Goal: Task Accomplishment & Management: Manage account settings

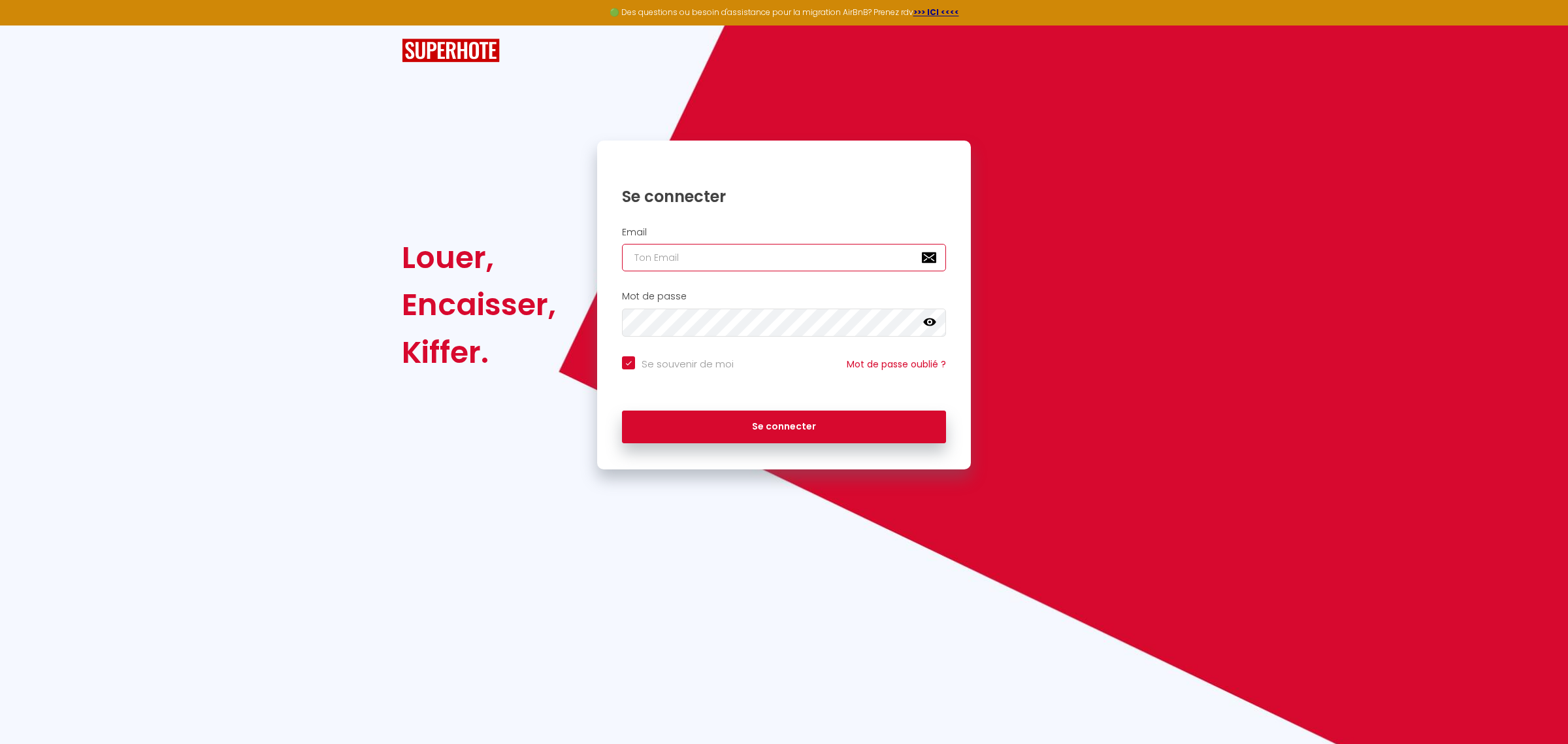
click at [678, 256] on input "email" at bounding box center [784, 257] width 324 height 27
click at [760, 260] on input "email" at bounding box center [784, 257] width 324 height 27
type input "a"
checkbox input "true"
type input "ad"
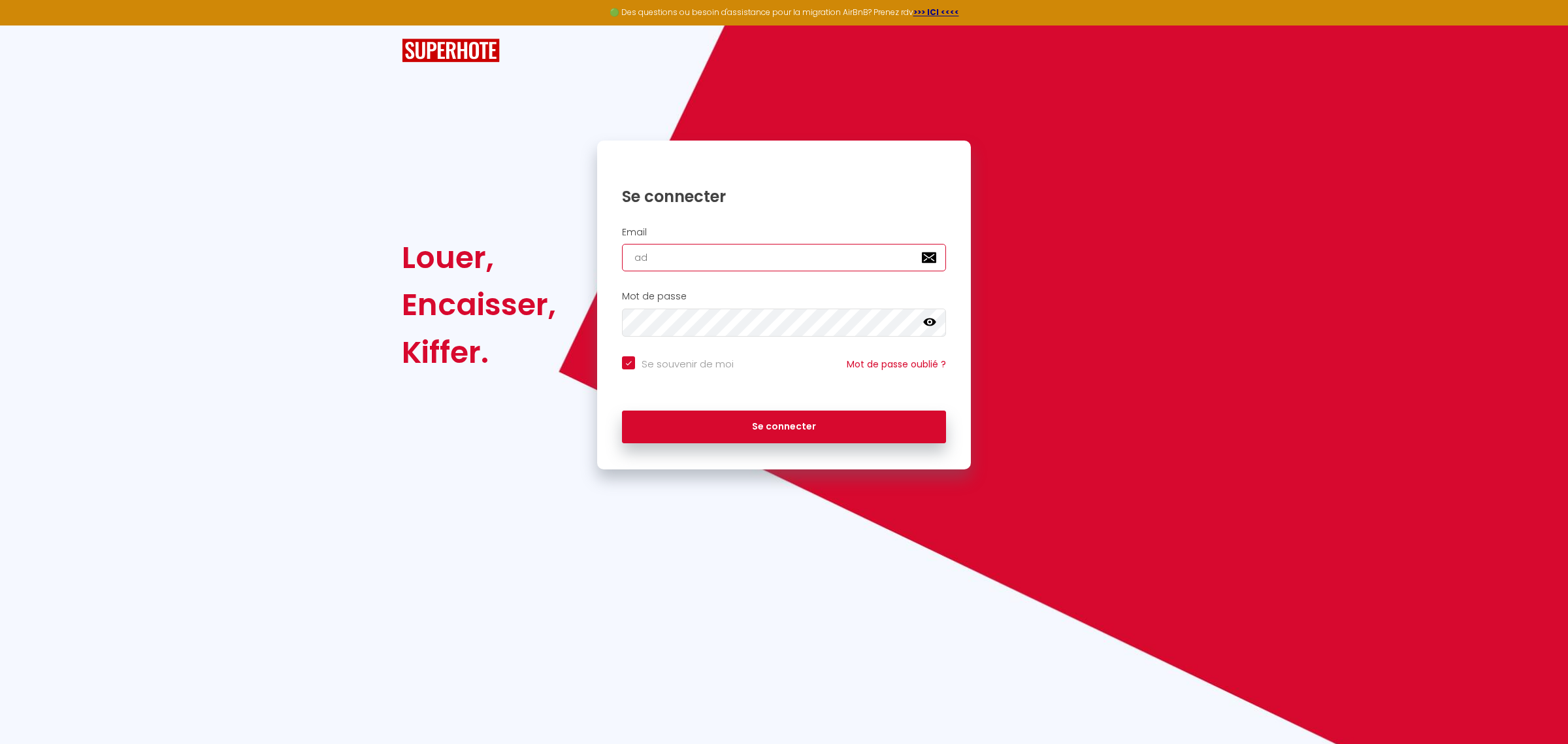
checkbox input "true"
type input "adr"
checkbox input "true"
type input "adro"
checkbox input "true"
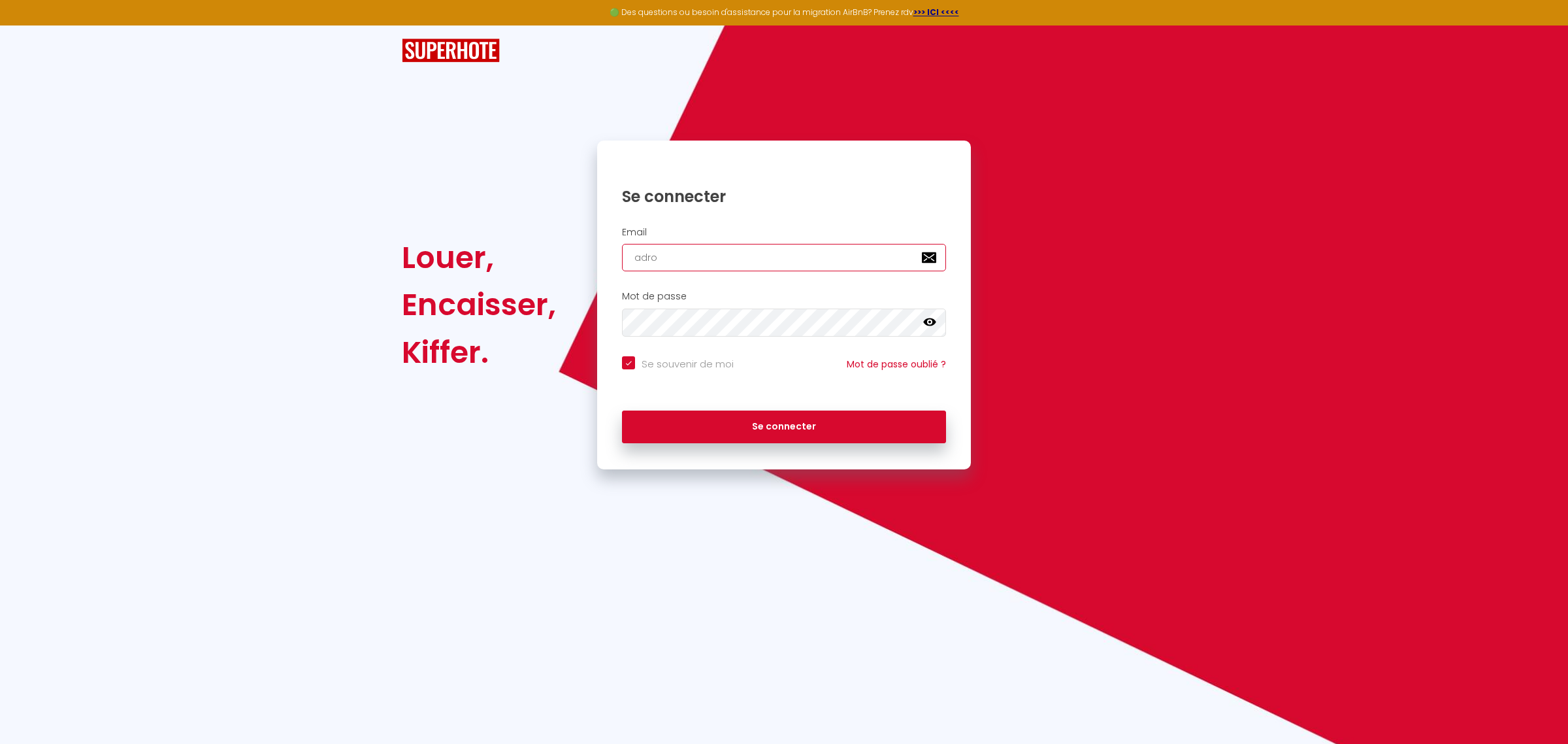
type input "adro5"
checkbox input "true"
type input "adro56"
checkbox input "true"
type input "adro5"
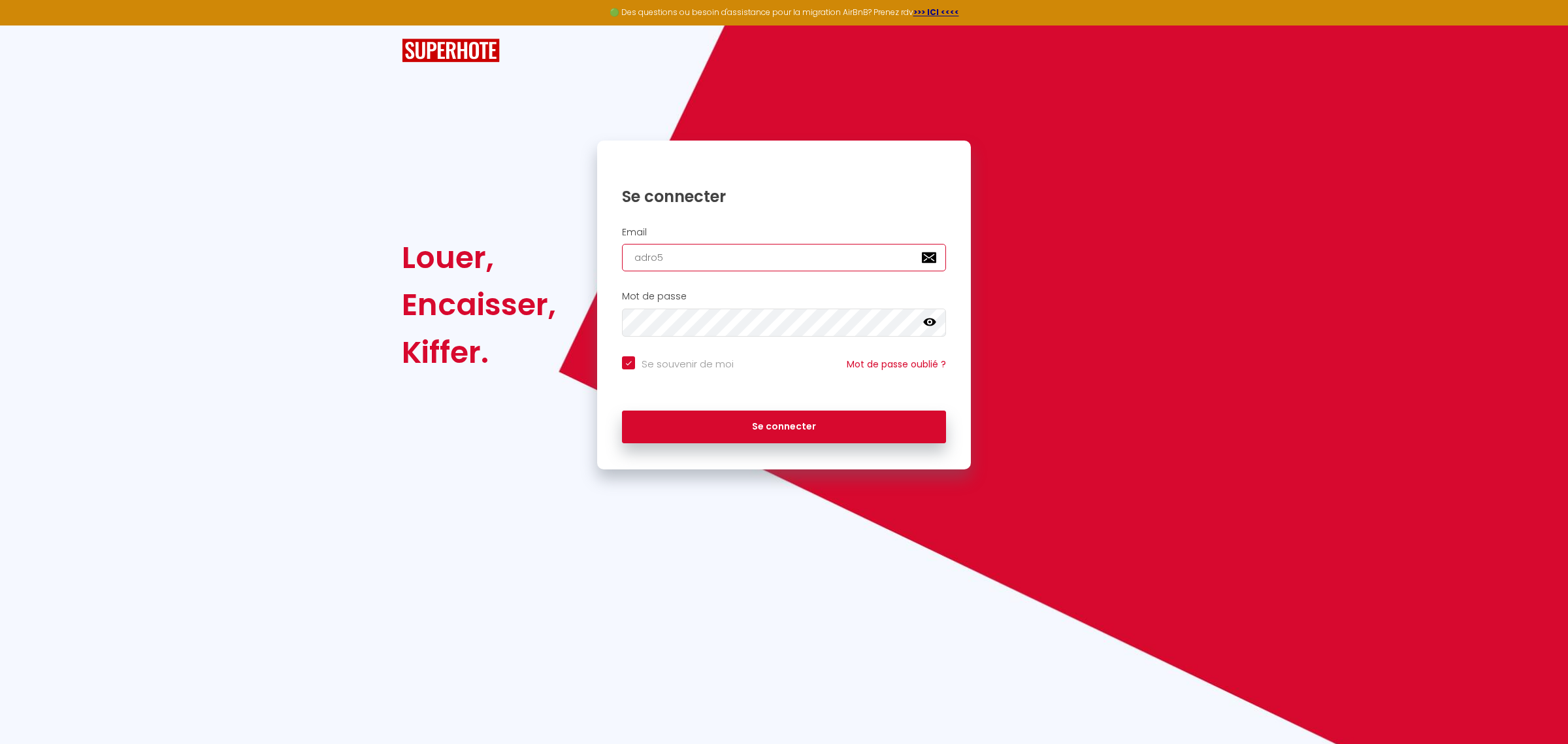
checkbox input "true"
type input "adro"
checkbox input "true"
type input "adro."
checkbox input "true"
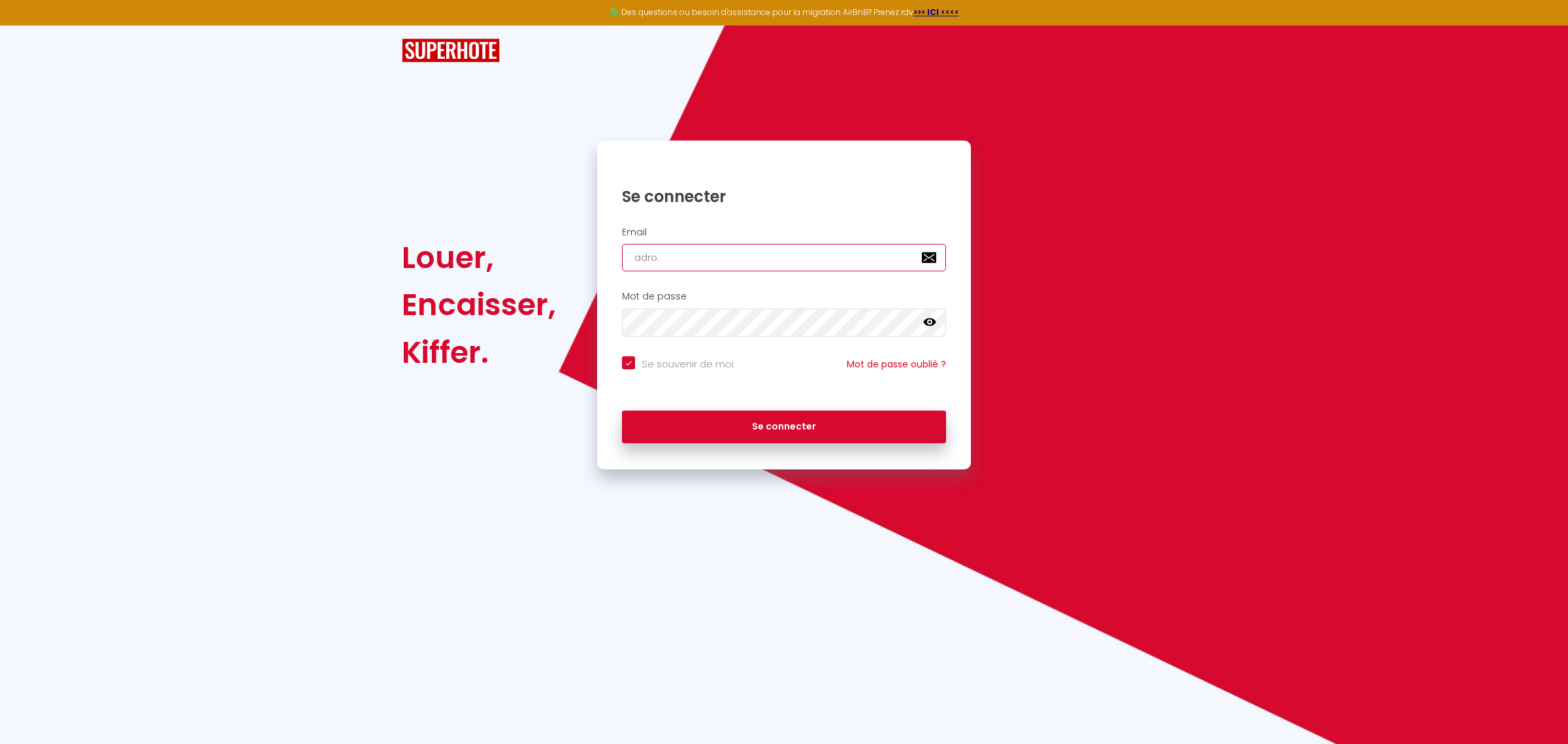
type input "adro.l"
checkbox input "true"
type input "adro.lo"
checkbox input "true"
type input "adro.loc"
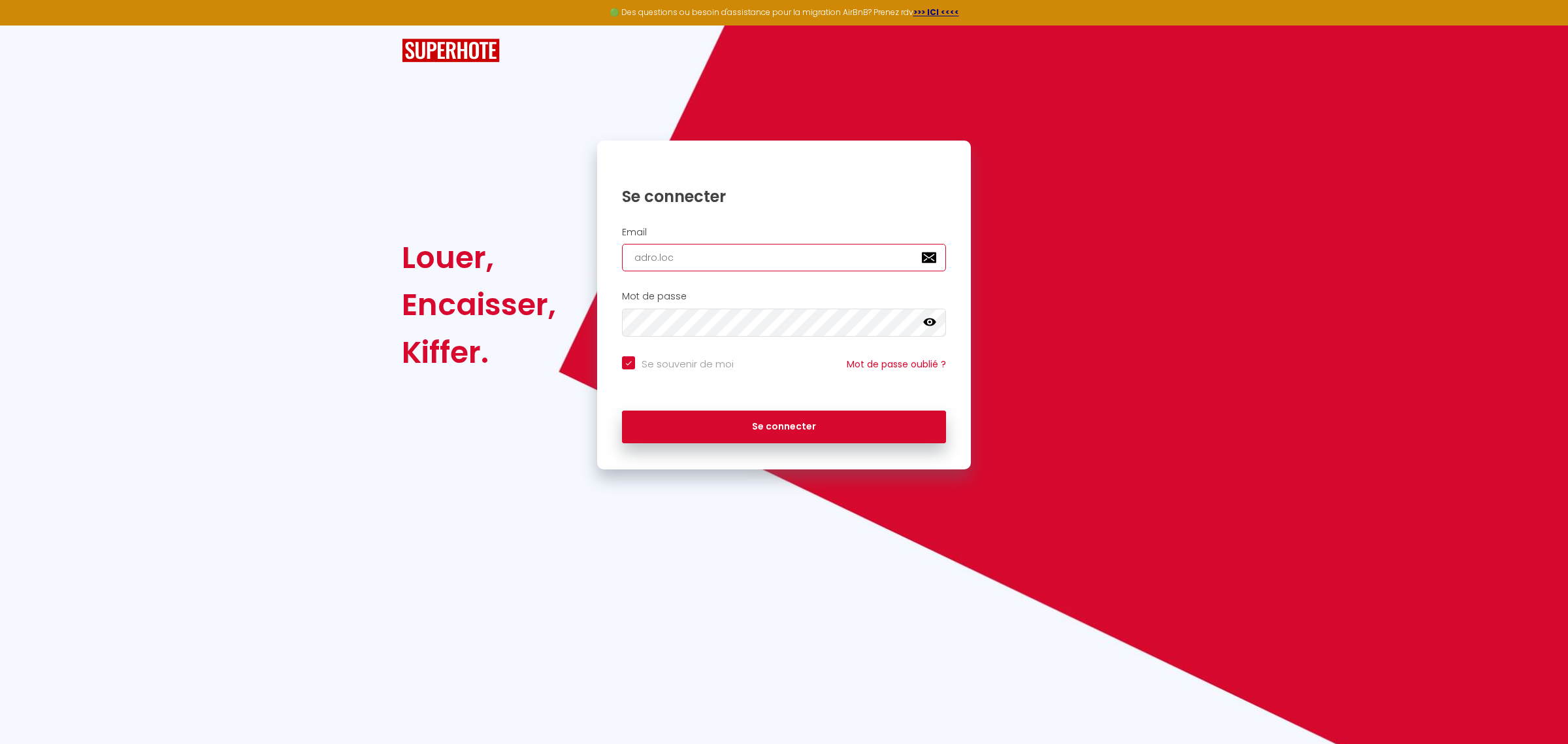
checkbox input "true"
type input "adro.loca"
checkbox input "true"
type input "adro.locat"
checkbox input "true"
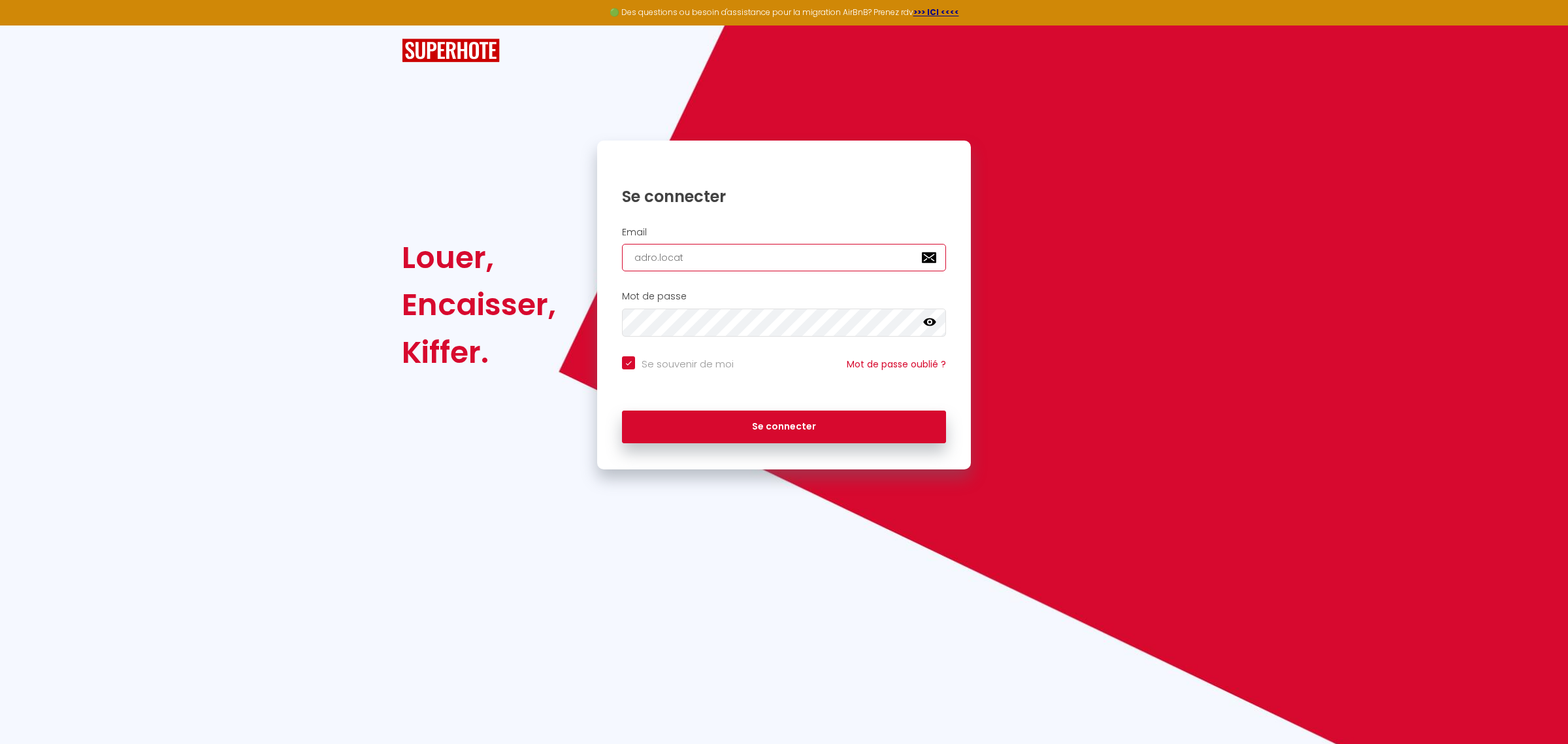
type input "adro.locati"
checkbox input "true"
type input "adro.locatio"
checkbox input "true"
type input "adro.location"
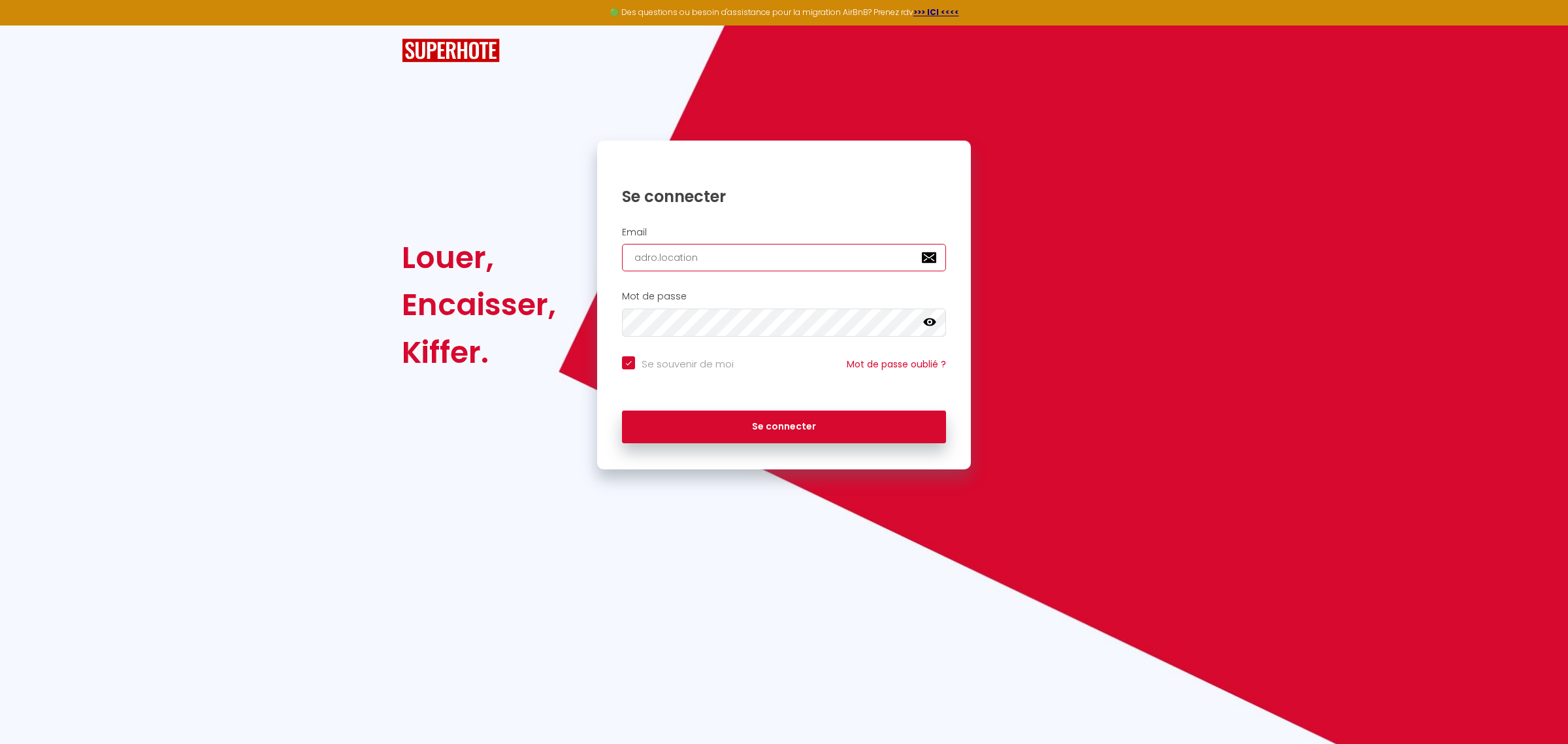
checkbox input "true"
type input "adro.location@"
checkbox input "true"
type input "adro.location@g"
checkbox input "true"
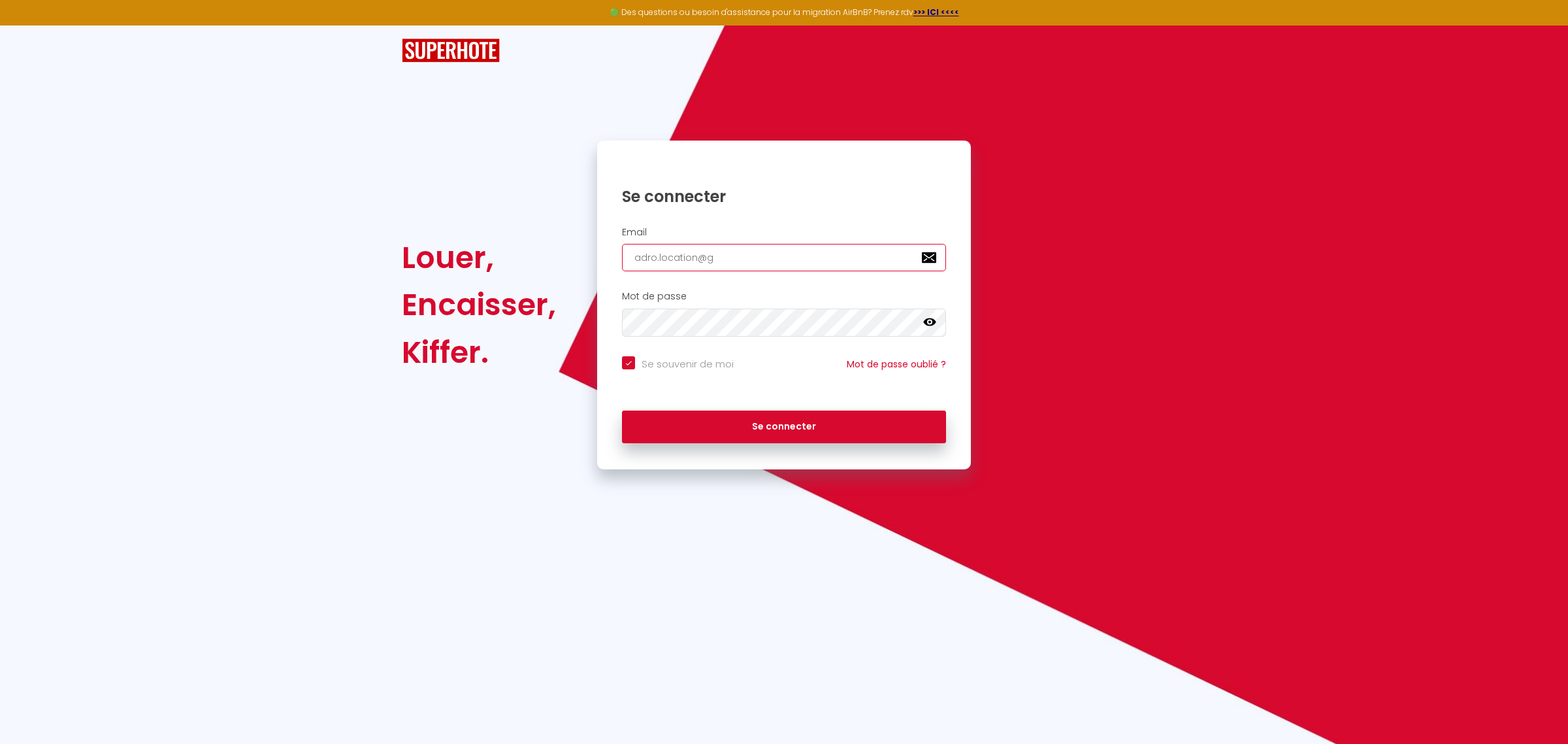
type input "adro.location@gm"
checkbox input "true"
type input "adro.location@gma"
checkbox input "true"
type input "adro.location@gmai"
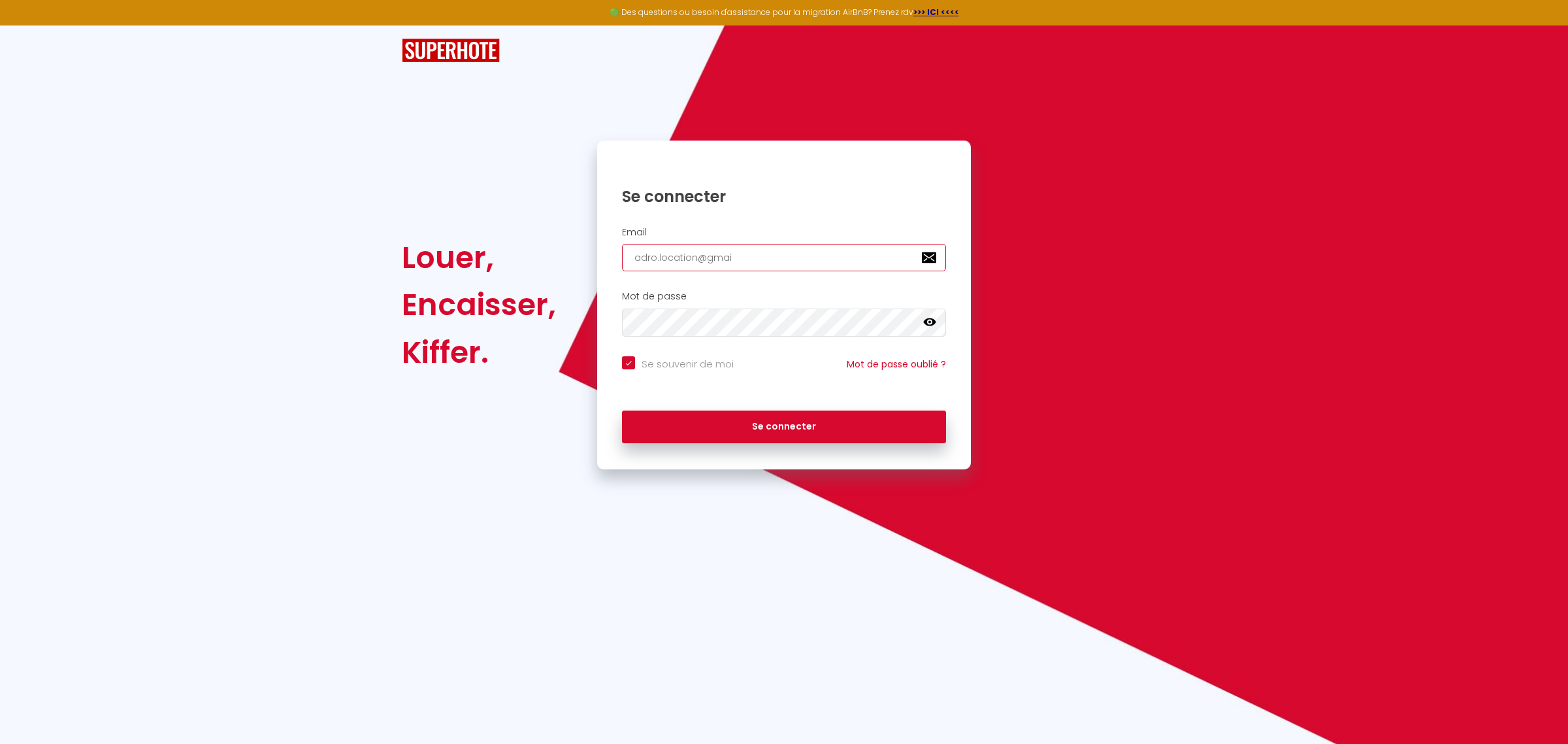
checkbox input "true"
type input "[EMAIL_ADDRESS]"
checkbox input "true"
type input "[EMAIL_ADDRESS]."
checkbox input "true"
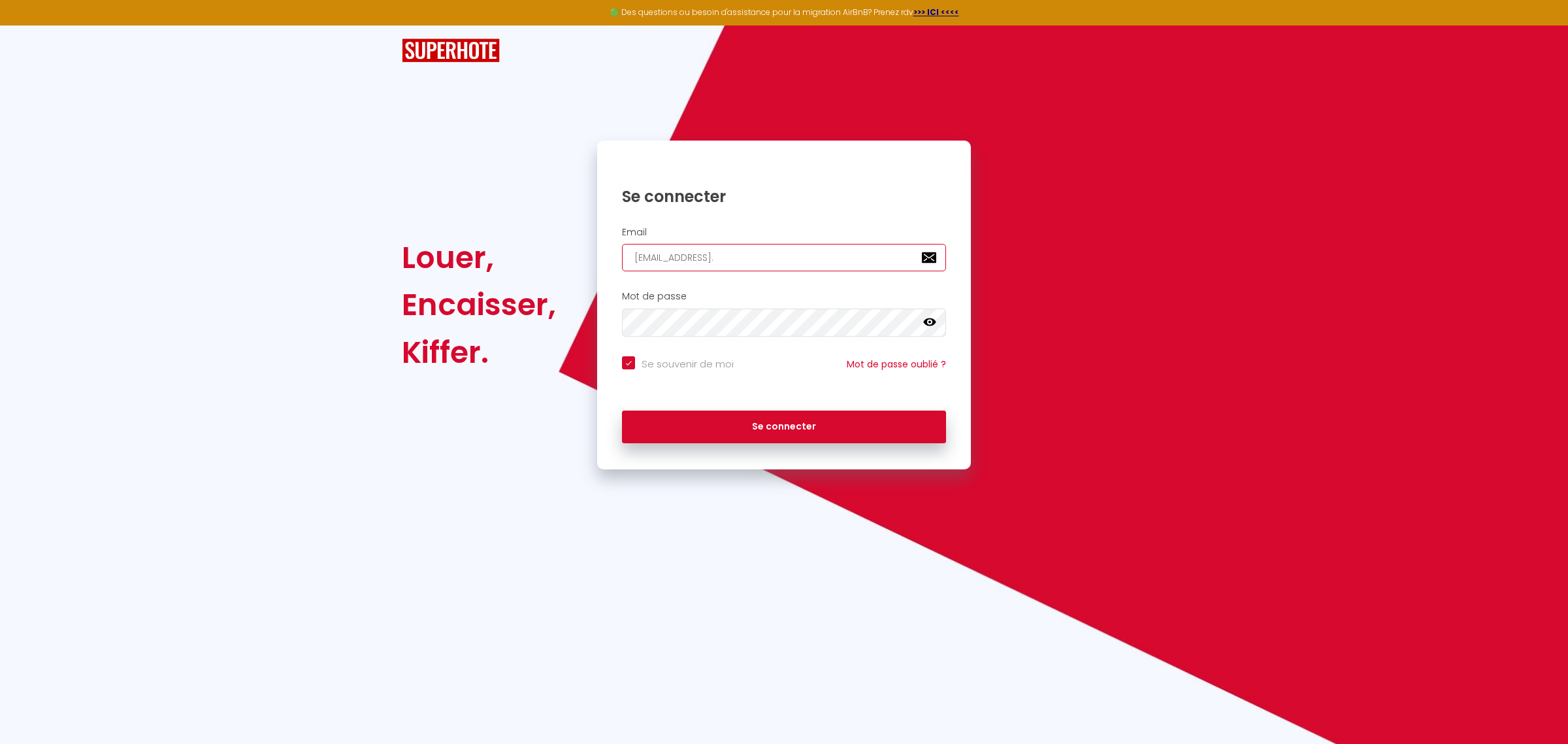
type input "adro.location@gmail.c"
checkbox input "true"
type input "[EMAIL_ADDRESS][DOMAIN_NAME]"
checkbox input "true"
type input "[EMAIL_ADDRESS][DOMAIN_NAME]"
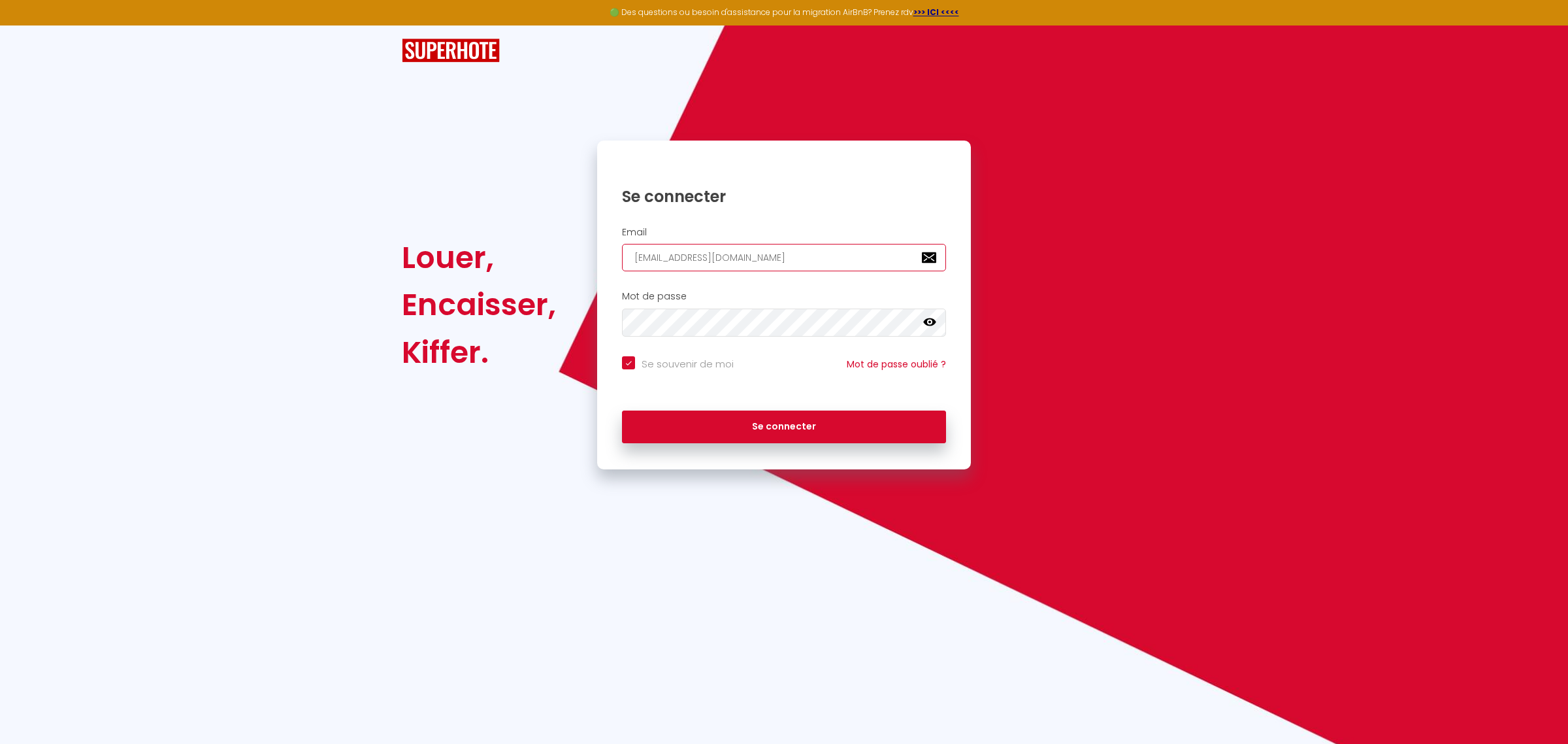
checkbox input "true"
type input "[EMAIL_ADDRESS][DOMAIN_NAME]"
checkbox input "true"
type input "adro.location@gmail.c"
checkbox input "true"
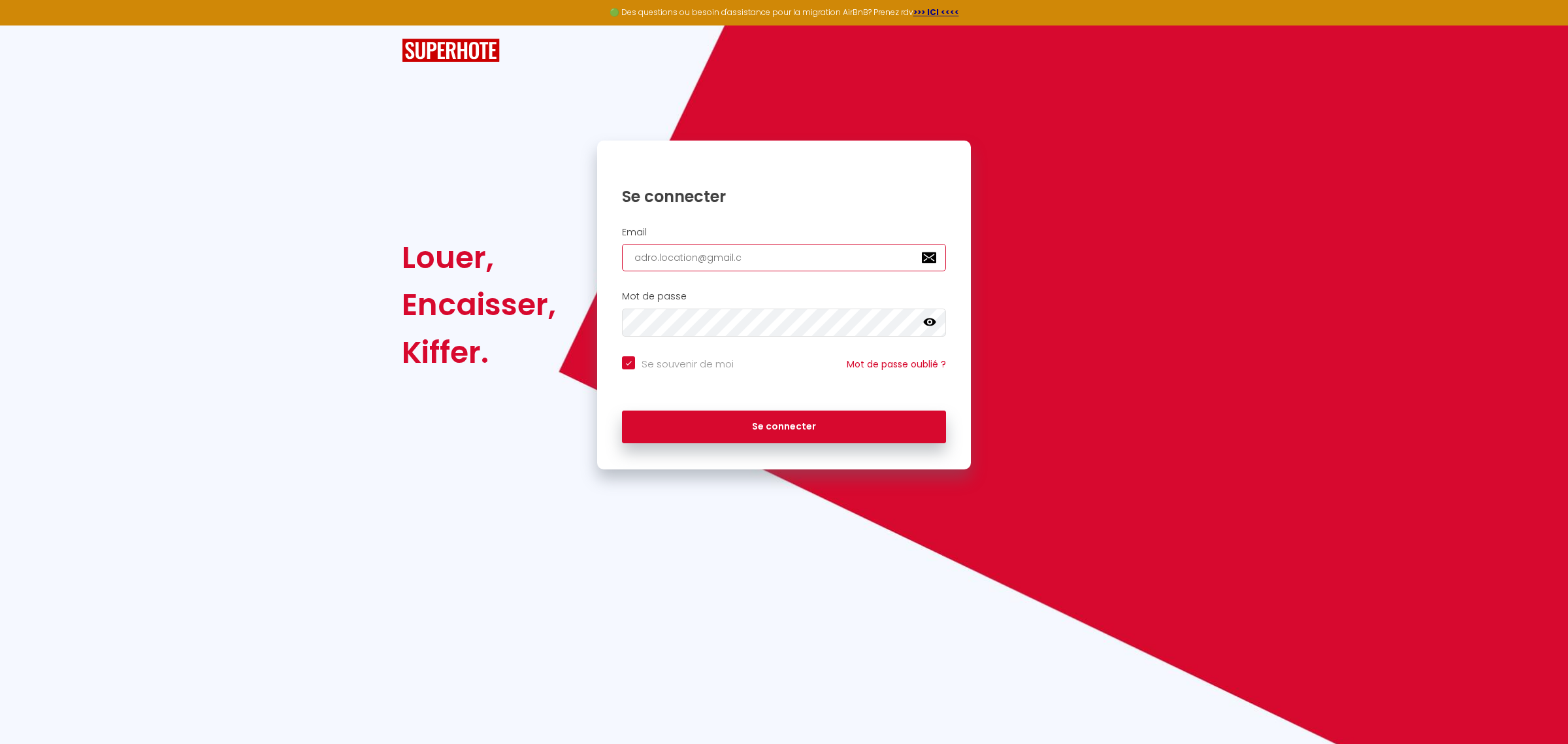
type input "[EMAIL_ADDRESS]."
checkbox input "true"
type input "[EMAIL_ADDRESS]"
checkbox input "true"
type input "[EMAIL_ADDRESS]."
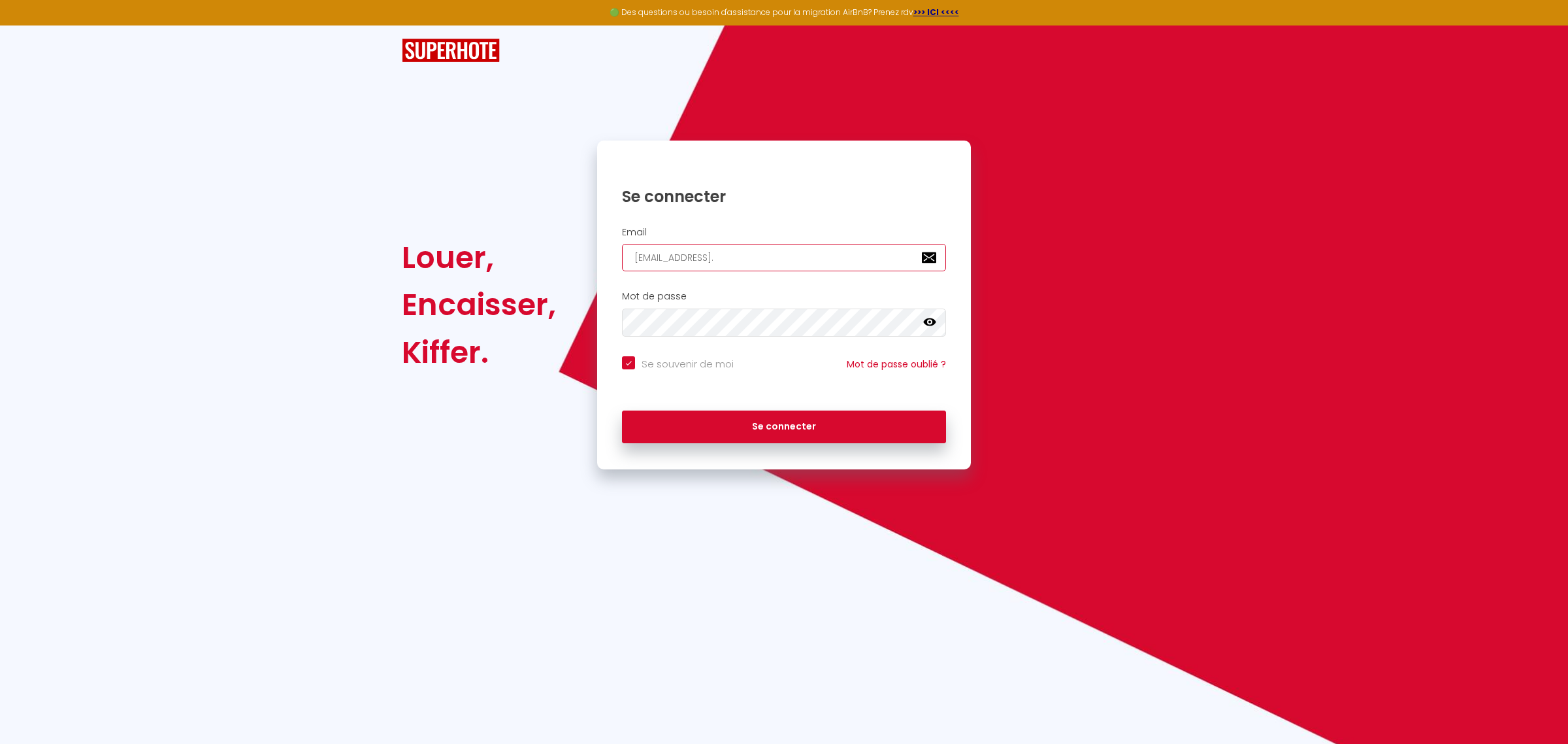
checkbox input "true"
type input "adro.location@gmail.c"
checkbox input "true"
type input "[EMAIL_ADDRESS][DOMAIN_NAME]"
checkbox input "true"
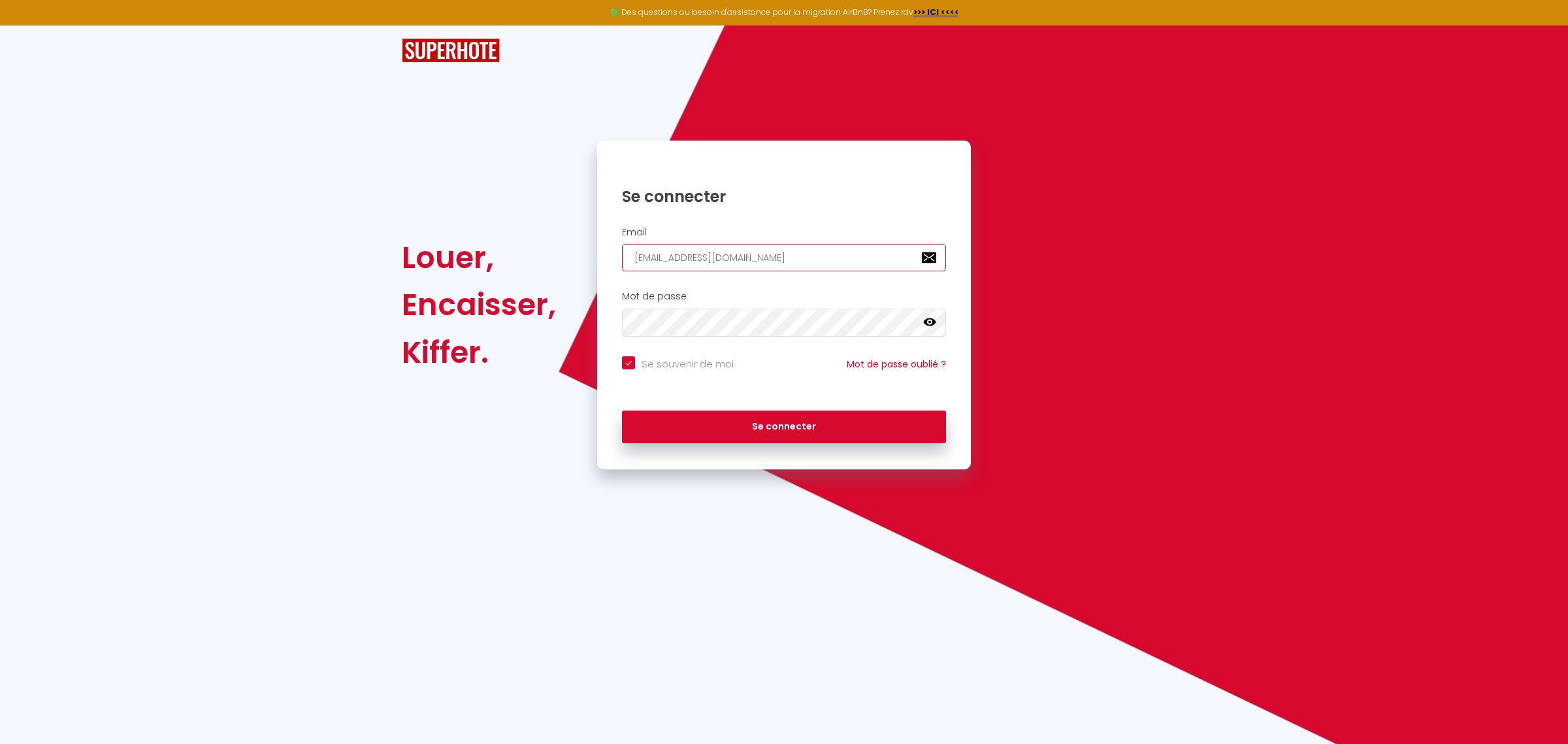
type input "[EMAIL_ADDRESS][DOMAIN_NAME]"
checkbox input "true"
type input "[EMAIL_ADDRESS][DOMAIN_NAME]"
click at [929, 330] on link at bounding box center [929, 323] width 13 height 17
click at [851, 430] on button "Se connecter" at bounding box center [784, 426] width 324 height 33
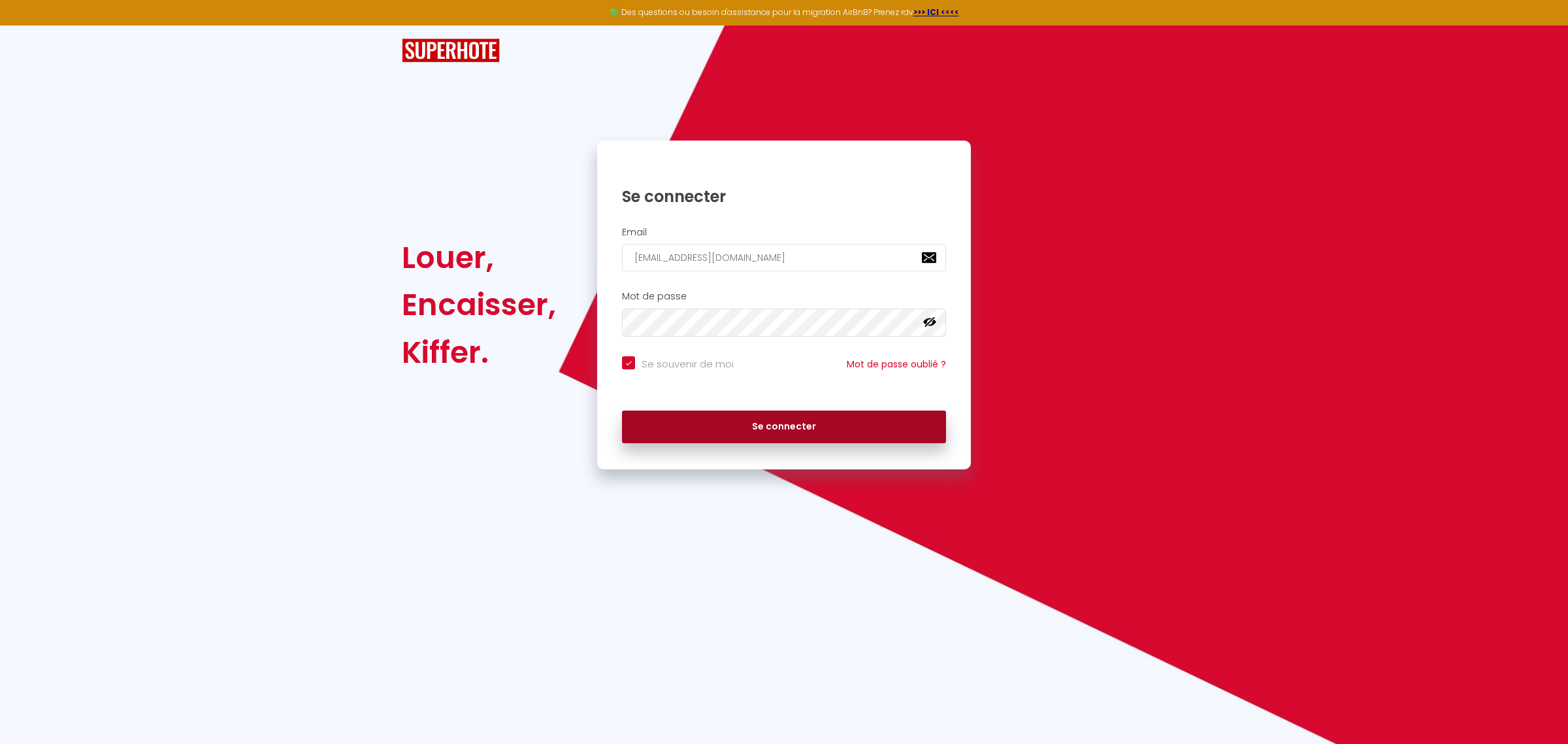
checkbox input "true"
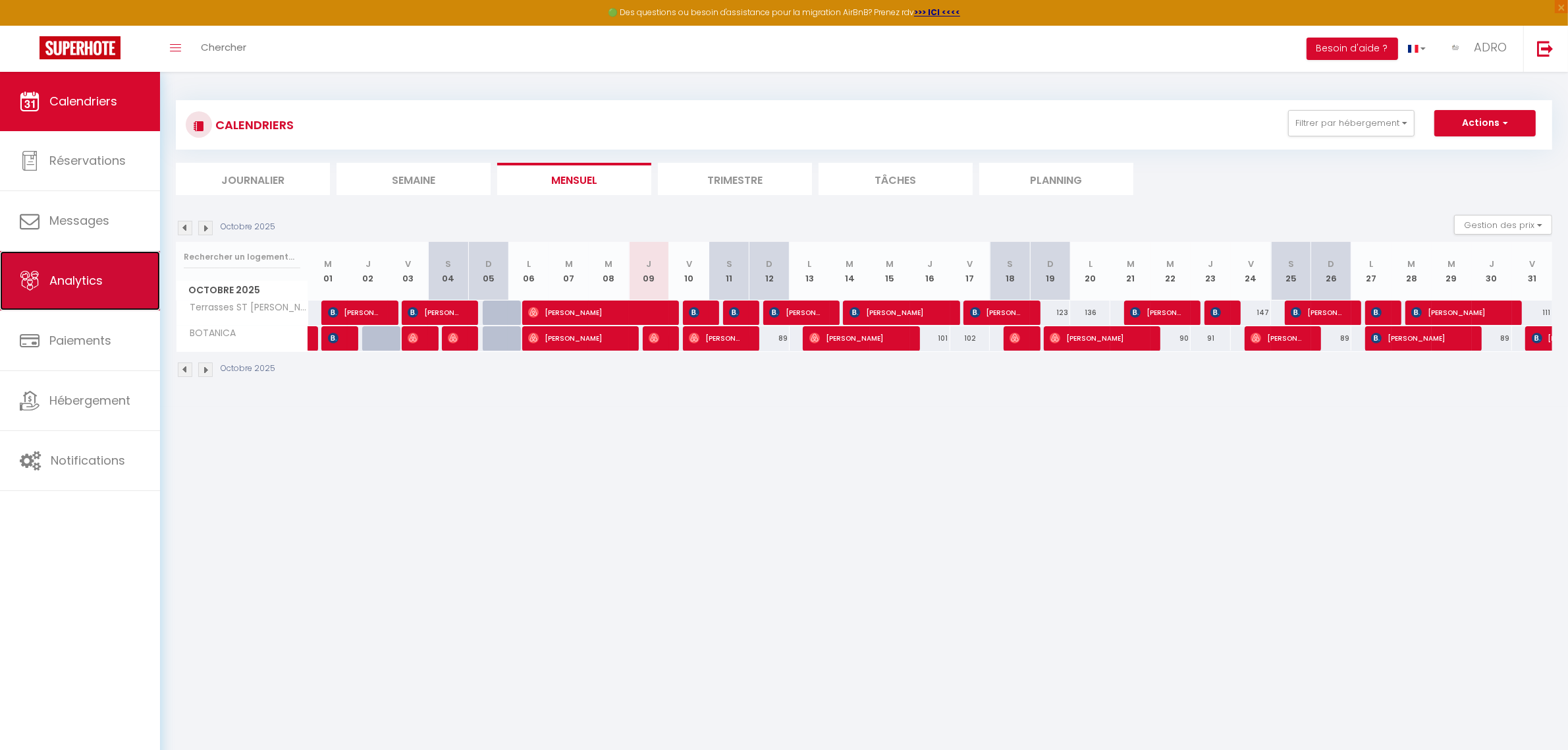
click at [93, 304] on link "Analytics" at bounding box center [80, 281] width 160 height 60
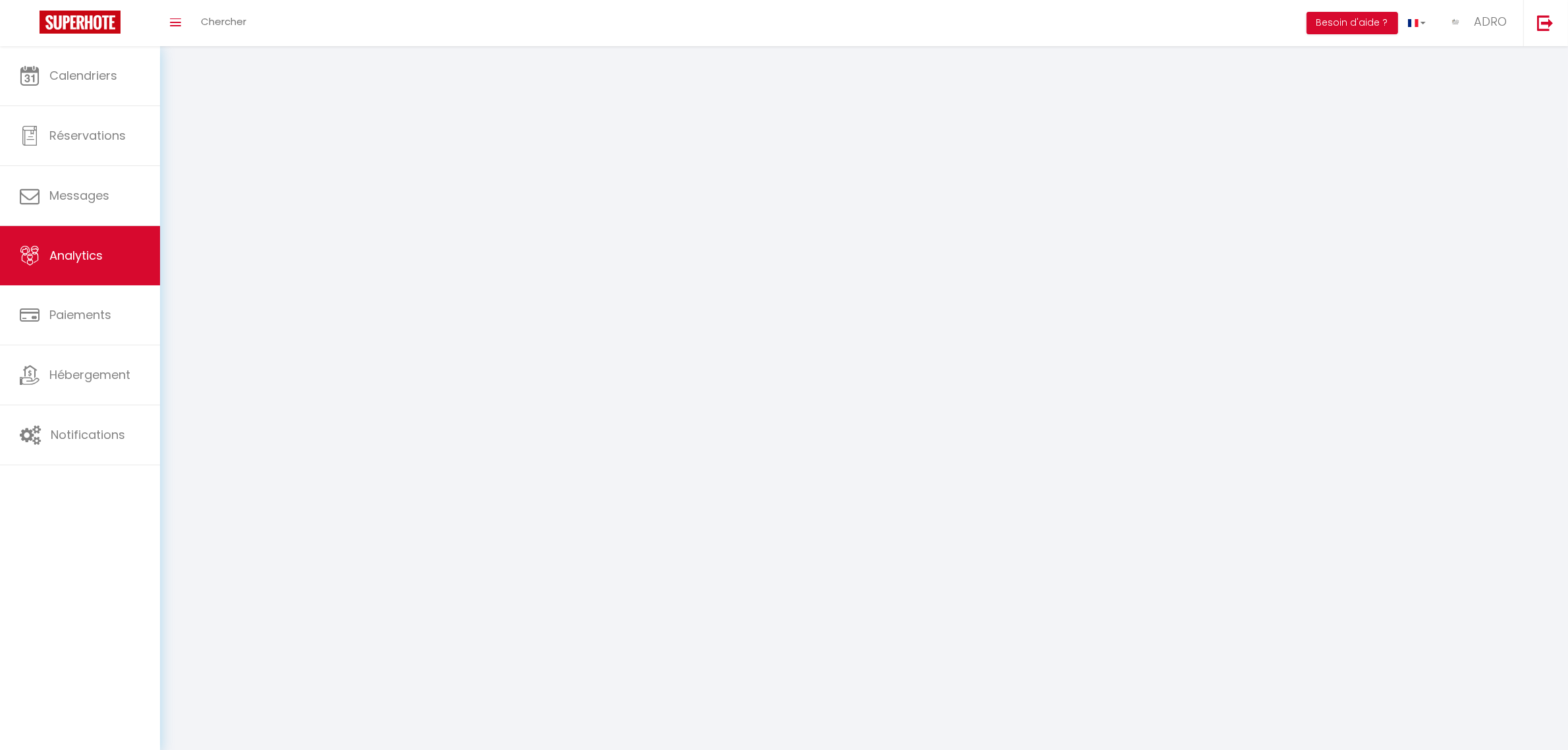
select select "2025"
select select "10"
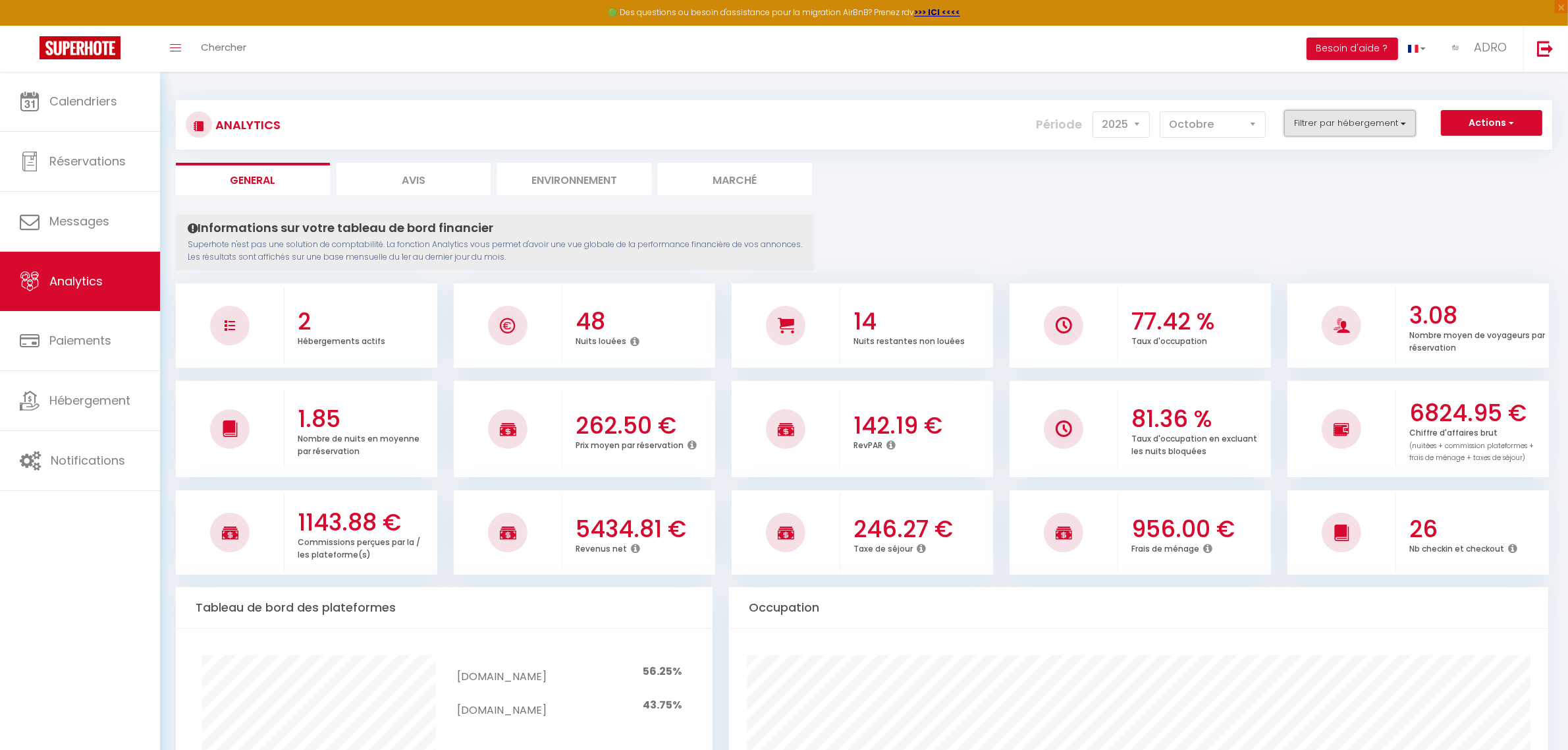
click at [1401, 126] on button "Filtrer par hébergement" at bounding box center [1350, 124] width 132 height 27
click at [1308, 201] on MARTIN "checkbox" at bounding box center [1388, 199] width 171 height 13
checkbox MARTIN "true"
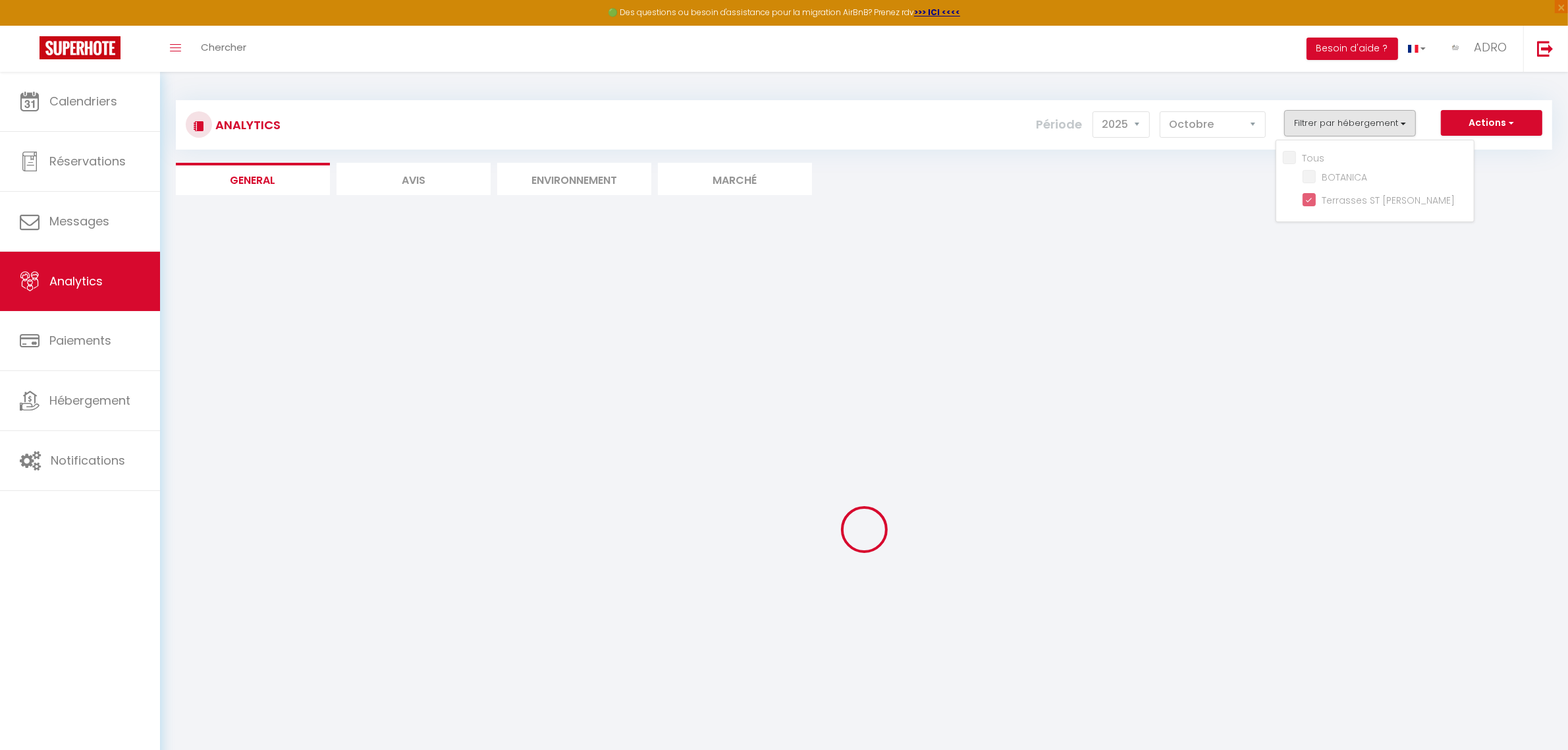
checkbox input "false"
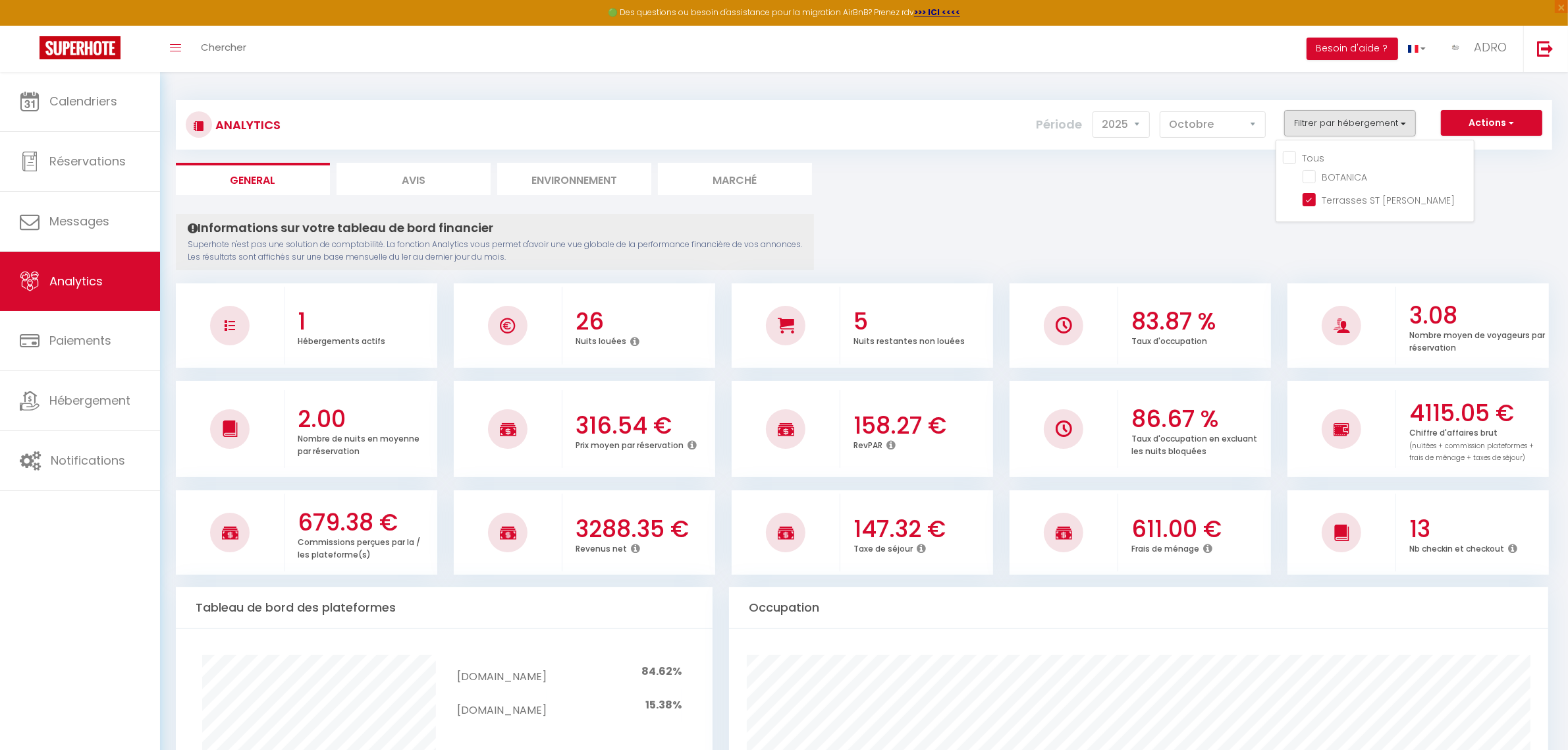
click at [1520, 190] on ul "General Avis Environnement Marché" at bounding box center [864, 179] width 1377 height 32
